Goal: Use online tool/utility: Utilize a website feature to perform a specific function

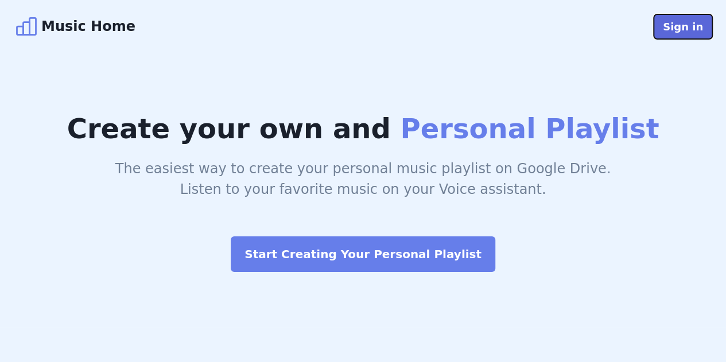
click at [693, 34] on button "Sign in" at bounding box center [683, 26] width 59 height 25
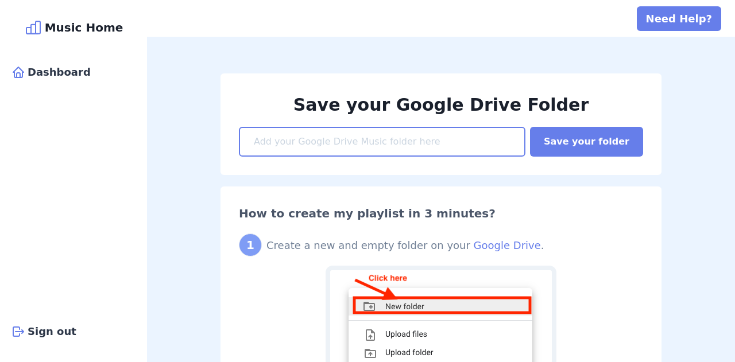
click at [312, 136] on input at bounding box center [382, 142] width 286 height 30
paste input "https://drive.google.com/drive/folders/1ZmvR7atPfwh53iPFyF4Ib9BGU6aQad-v?usp=sh…"
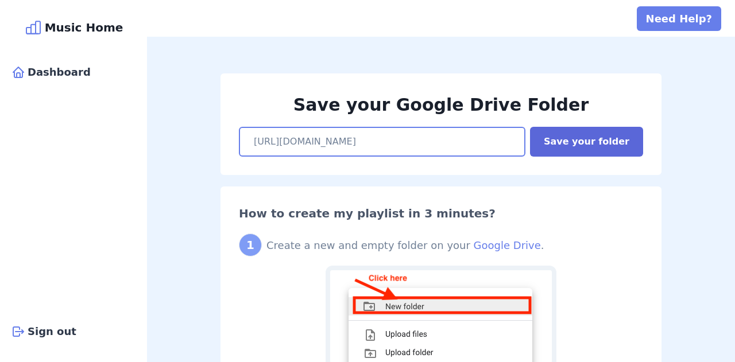
type input "https://drive.google.com/drive/folders/1ZmvR7atPfwh53iPFyF4Ib9BGU6aQad-v?usp=sh…"
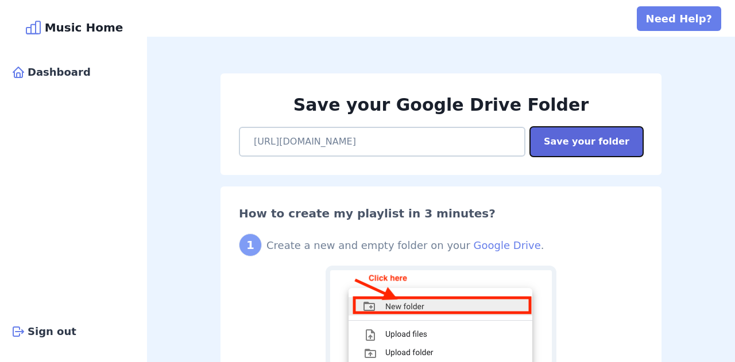
scroll to position [0, 0]
click at [573, 138] on button "Save your folder" at bounding box center [586, 142] width 113 height 30
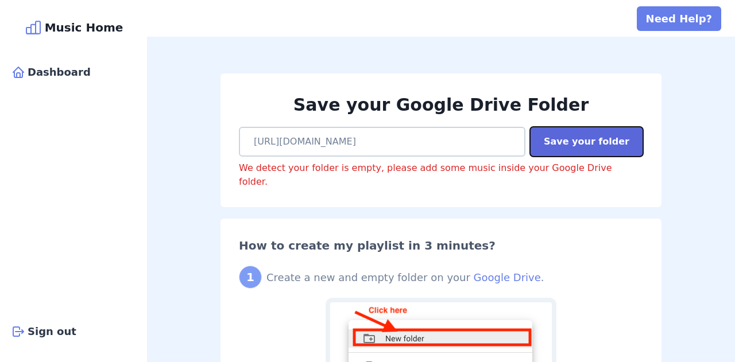
click at [573, 141] on button "Save your folder" at bounding box center [586, 142] width 113 height 30
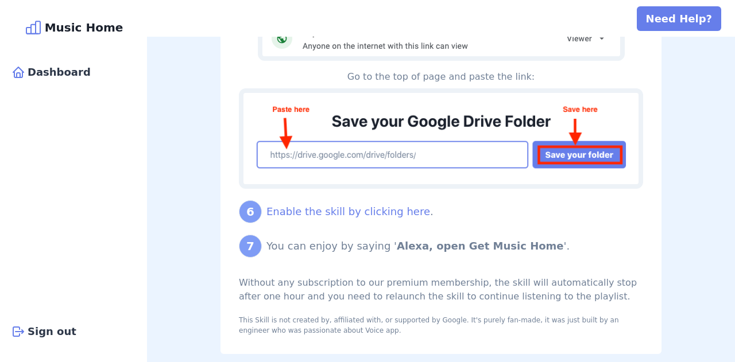
scroll to position [1139, 0]
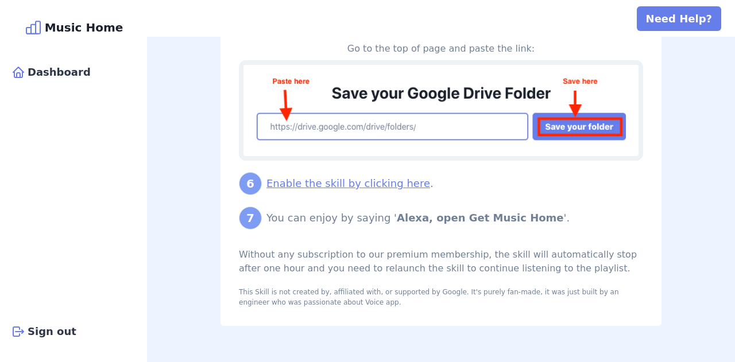
click at [298, 185] on link "Enable the skill by clicking here" at bounding box center [348, 183] width 164 height 12
